Goal: Complete application form

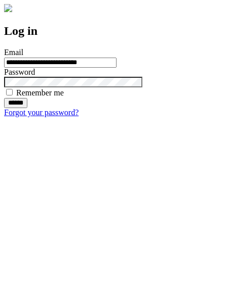
type input "**********"
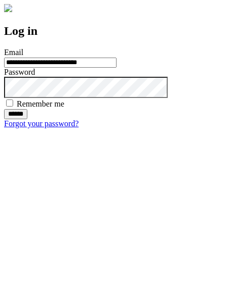
click at [27, 119] on input "******" at bounding box center [15, 114] width 23 height 10
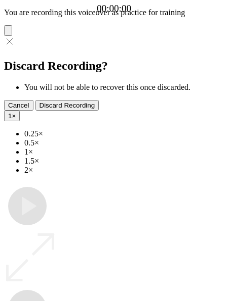
type input "**********"
